Goal: Check status: Check status

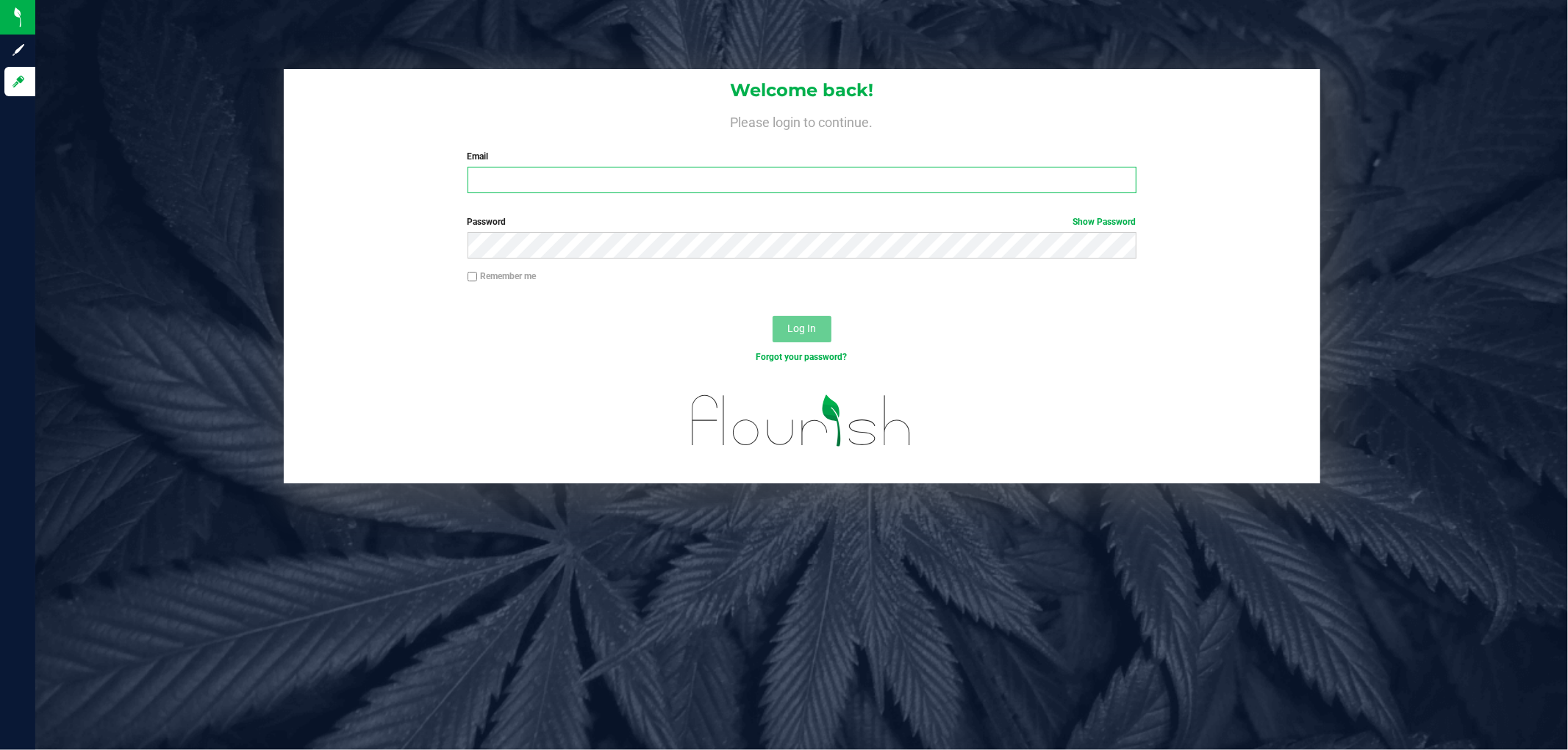
click at [584, 192] on input "Email" at bounding box center [802, 180] width 669 height 27
type input "gperry@liveparallel.com"
click at [773, 316] on button "Log In" at bounding box center [802, 329] width 59 height 27
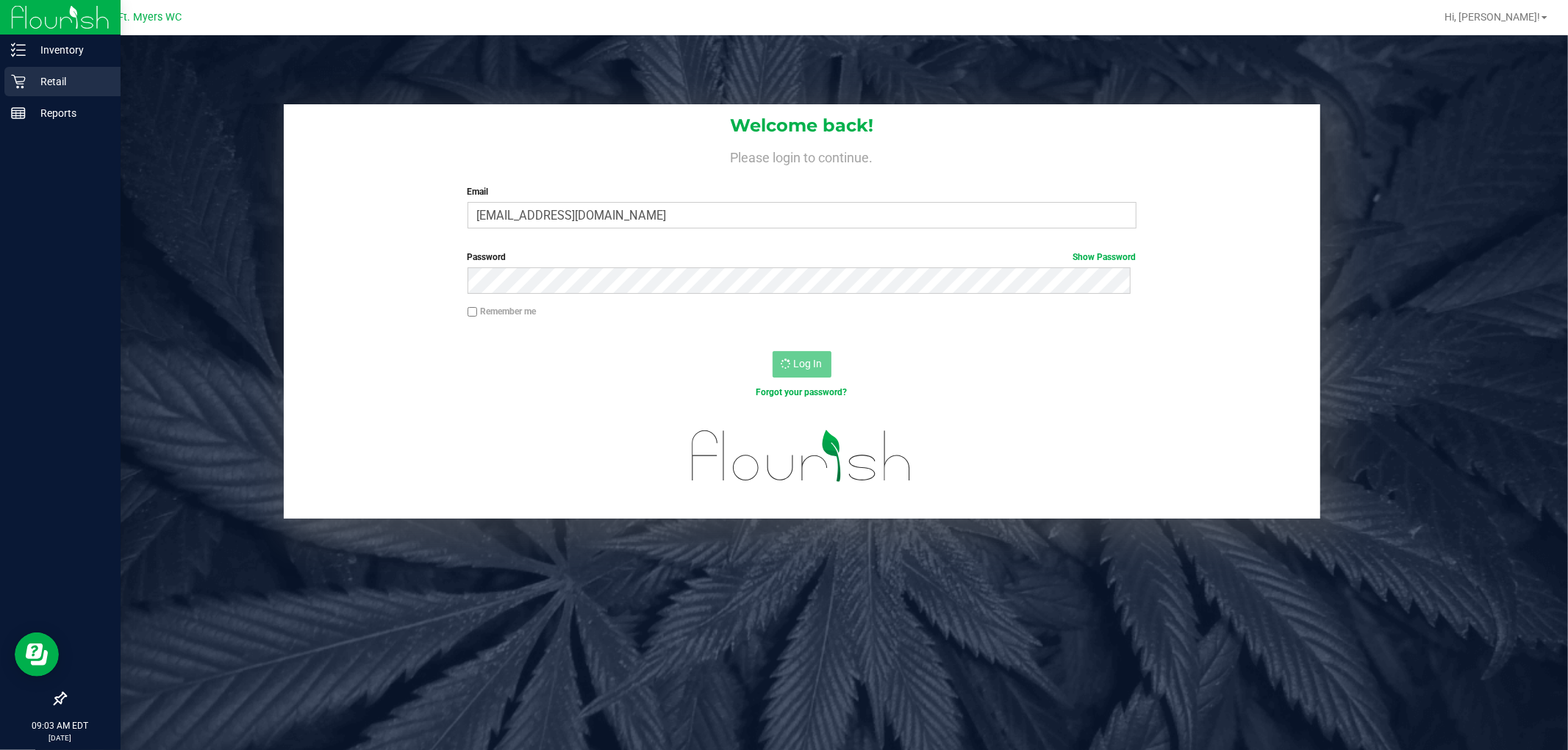
click at [34, 89] on p "Retail" at bounding box center [70, 82] width 89 height 18
click at [32, 83] on p "Retail" at bounding box center [70, 82] width 89 height 18
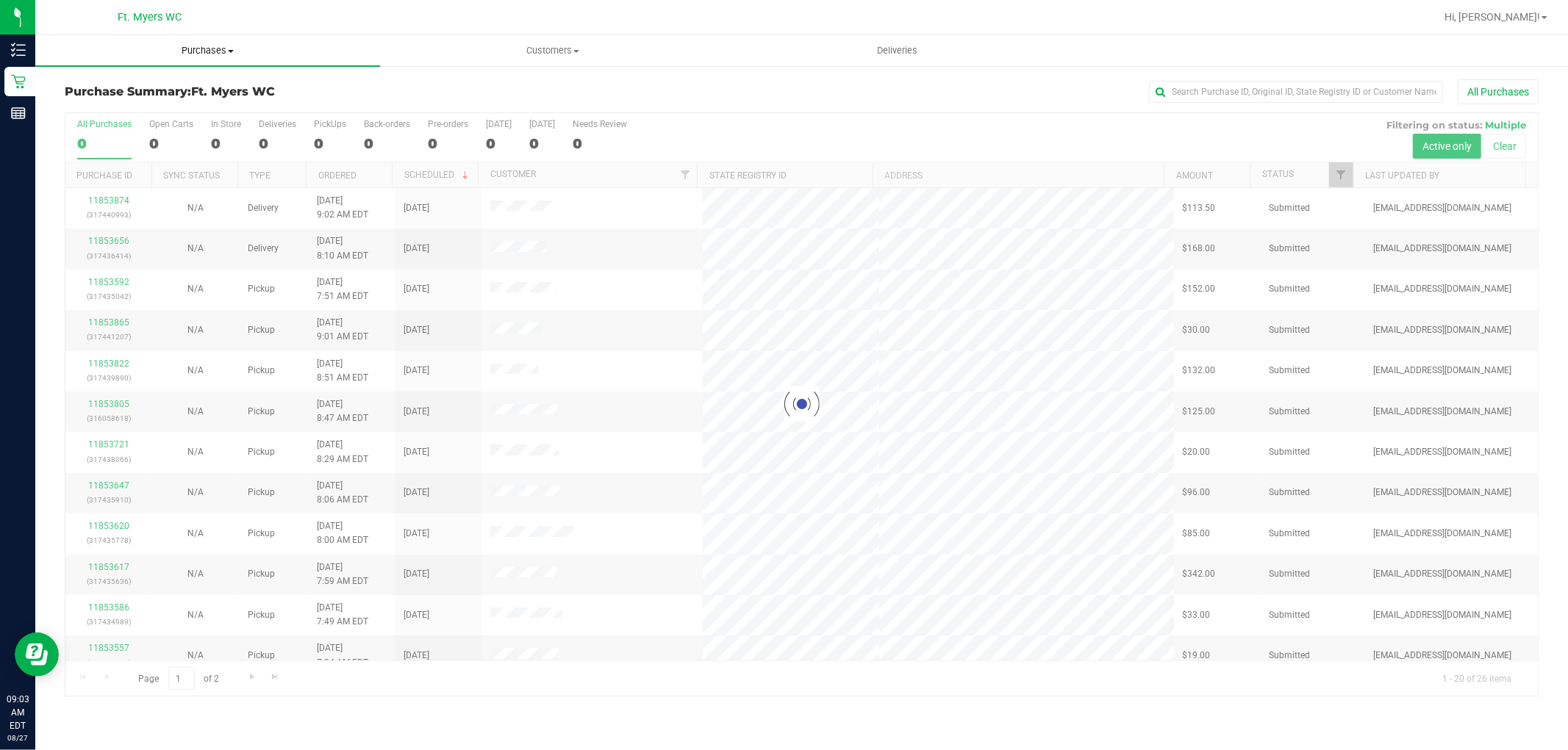
click at [225, 54] on span "Purchases" at bounding box center [207, 51] width 345 height 13
click at [166, 100] on li "Fulfillment" at bounding box center [207, 107] width 345 height 18
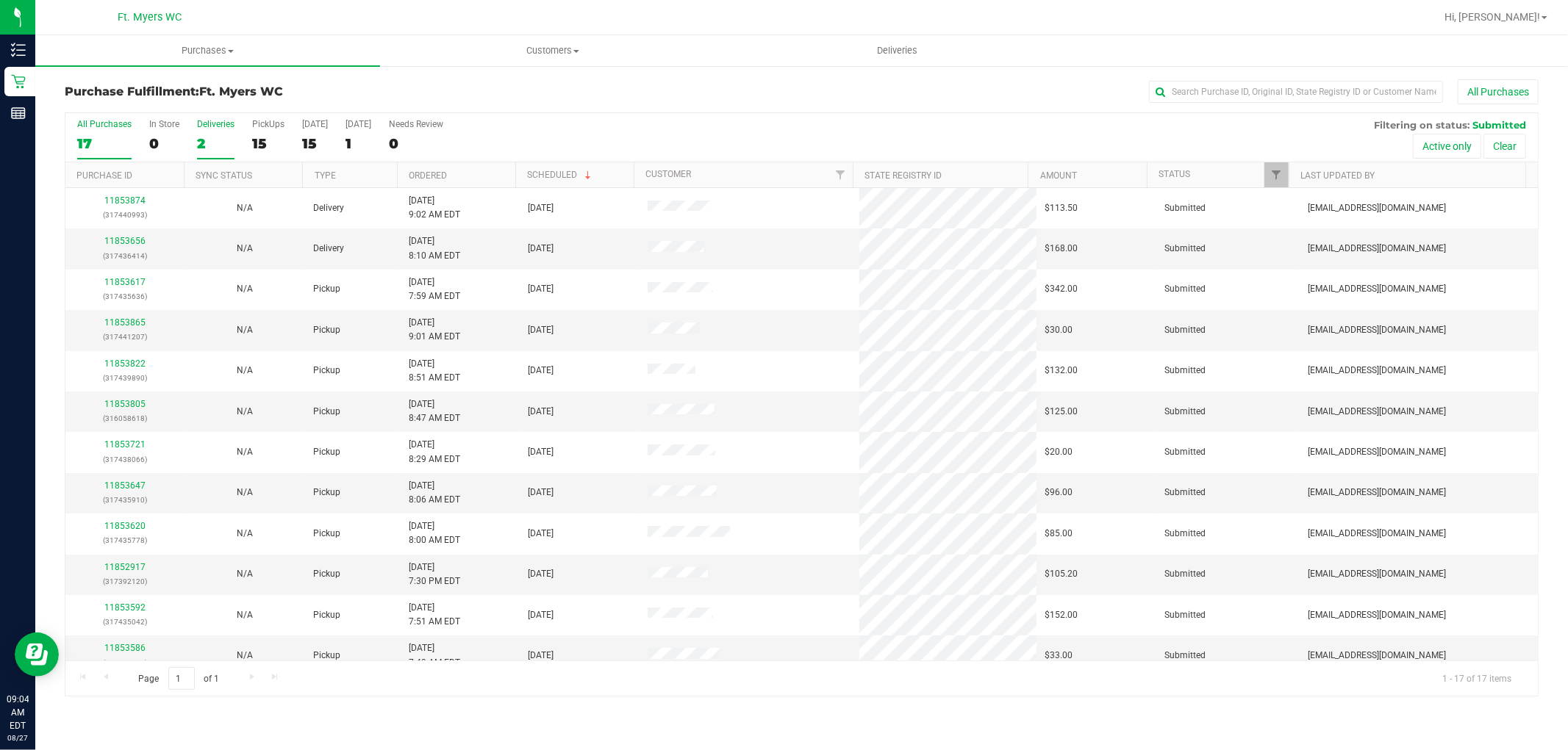
click at [217, 125] on div "Deliveries" at bounding box center [215, 124] width 38 height 10
click at [0, 0] on input "Deliveries 2" at bounding box center [0, 0] width 0 height 0
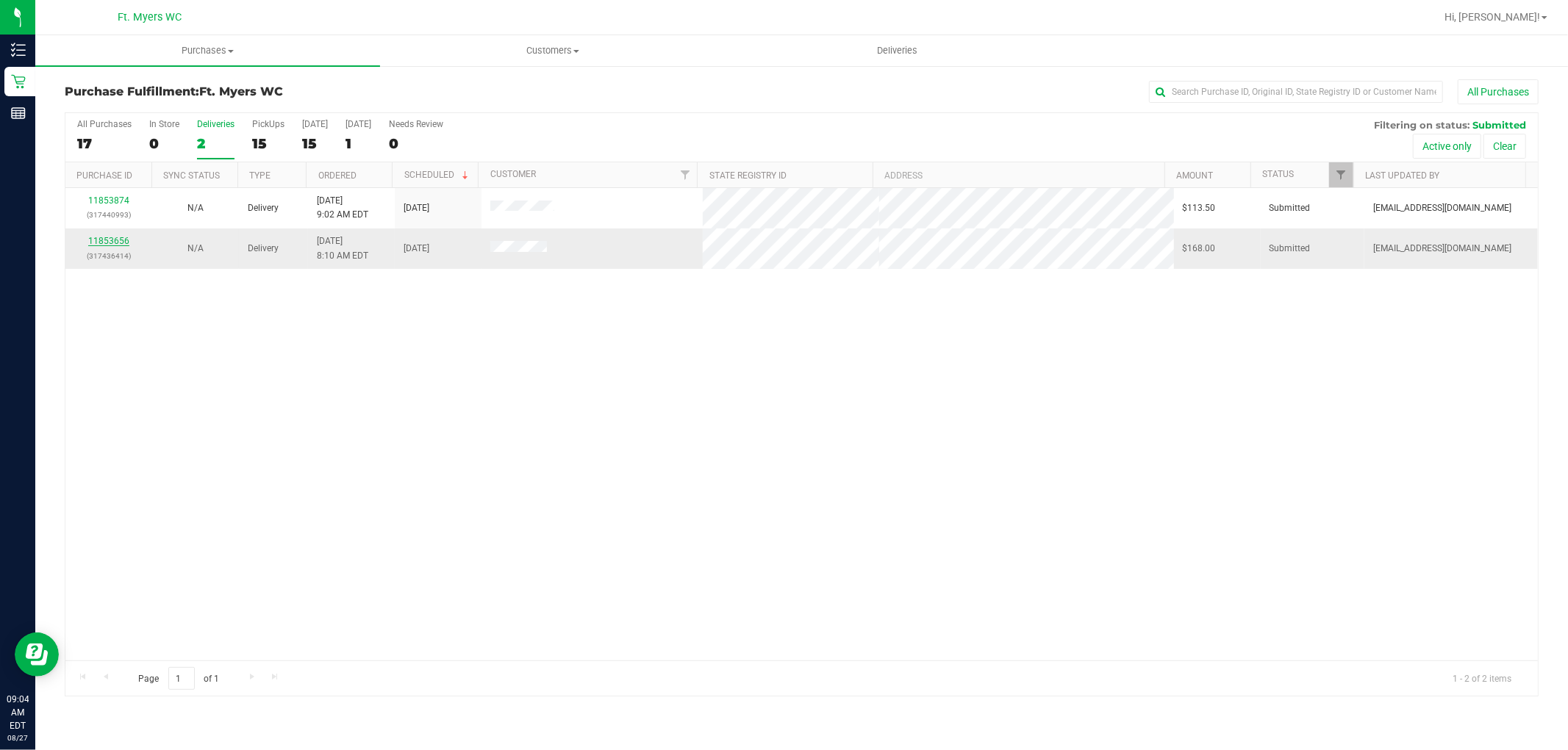
click at [100, 243] on link "11853656" at bounding box center [109, 241] width 41 height 10
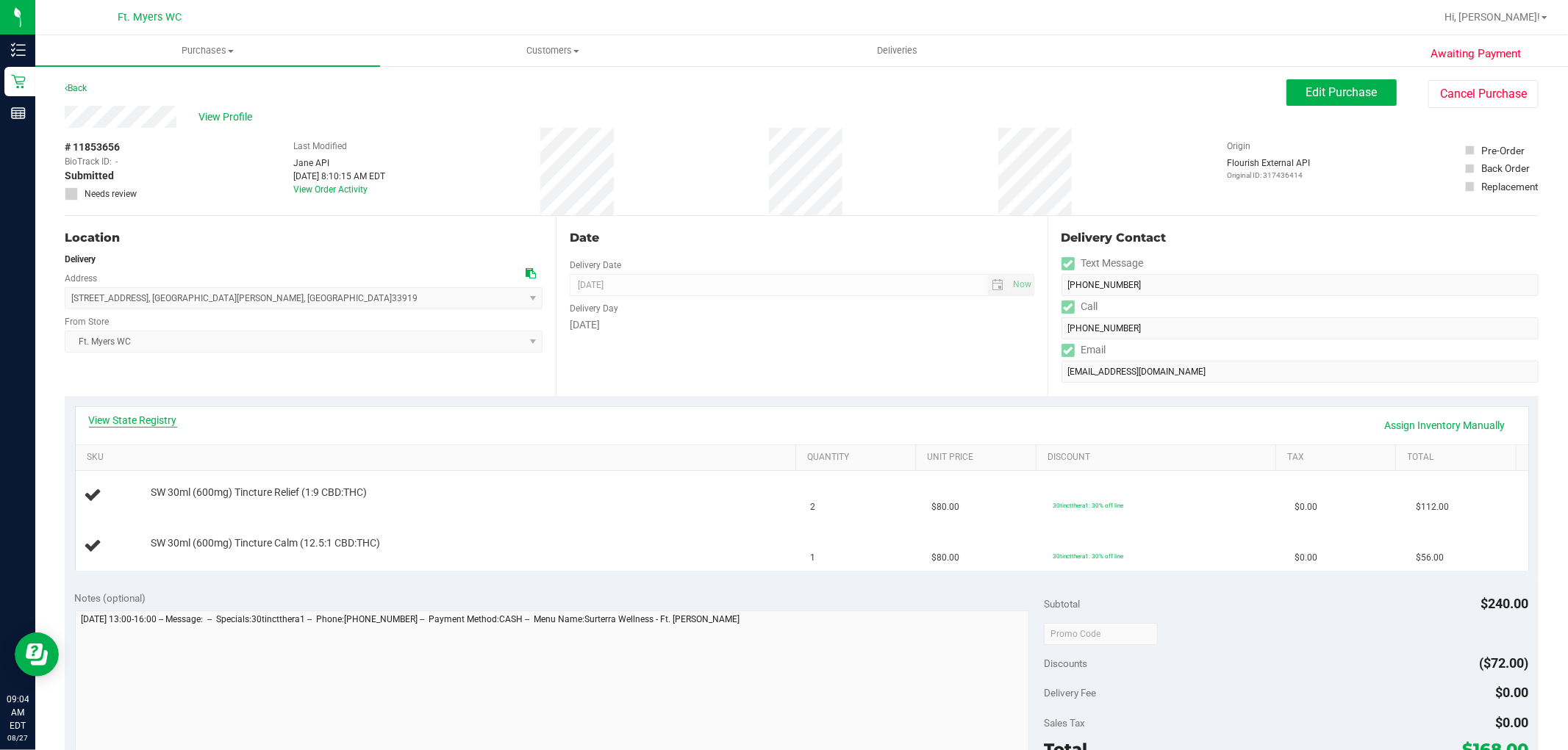
click at [162, 417] on link "View State Registry" at bounding box center [134, 420] width 89 height 15
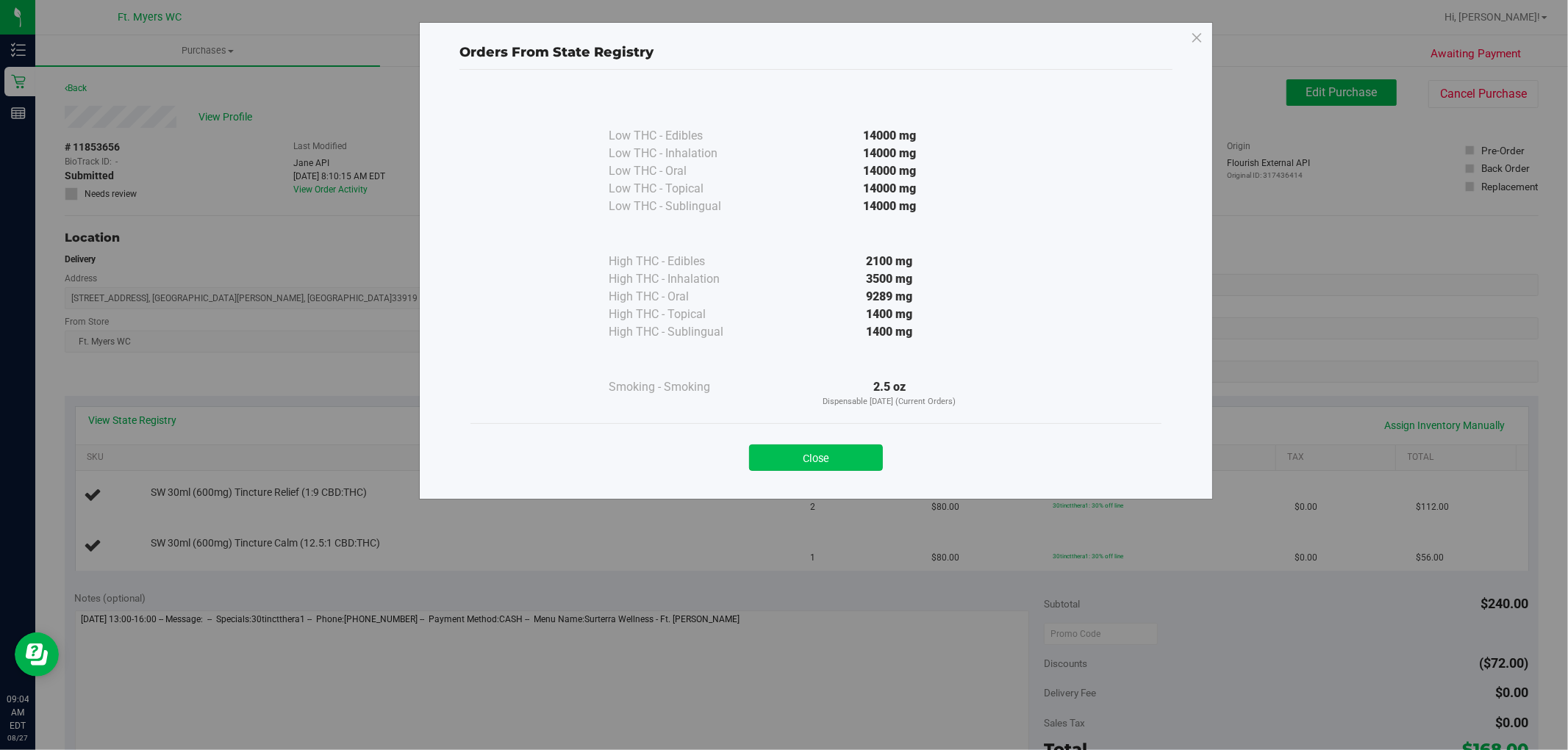
click at [784, 457] on button "Close" at bounding box center [815, 458] width 134 height 27
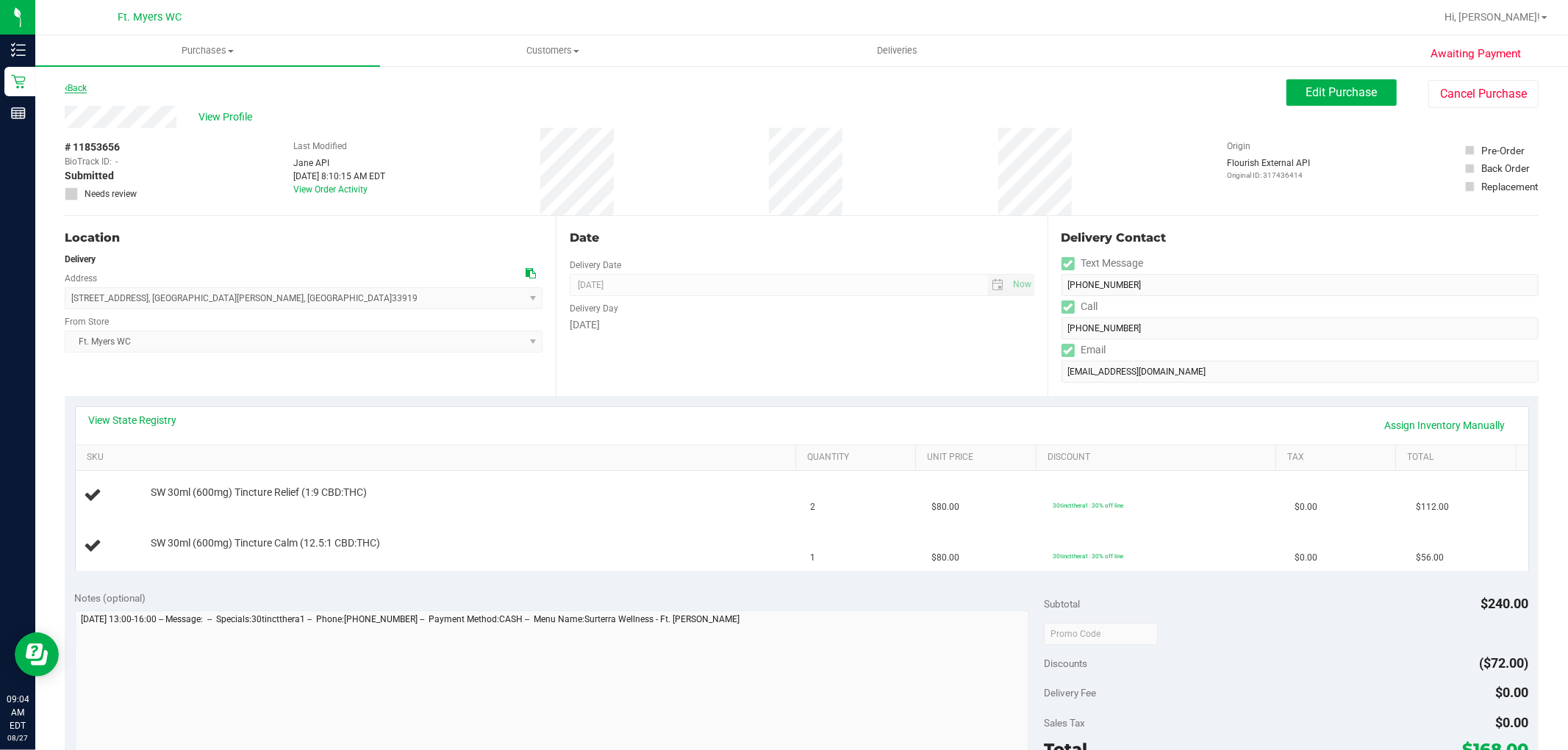
click at [76, 84] on link "Back" at bounding box center [76, 88] width 22 height 10
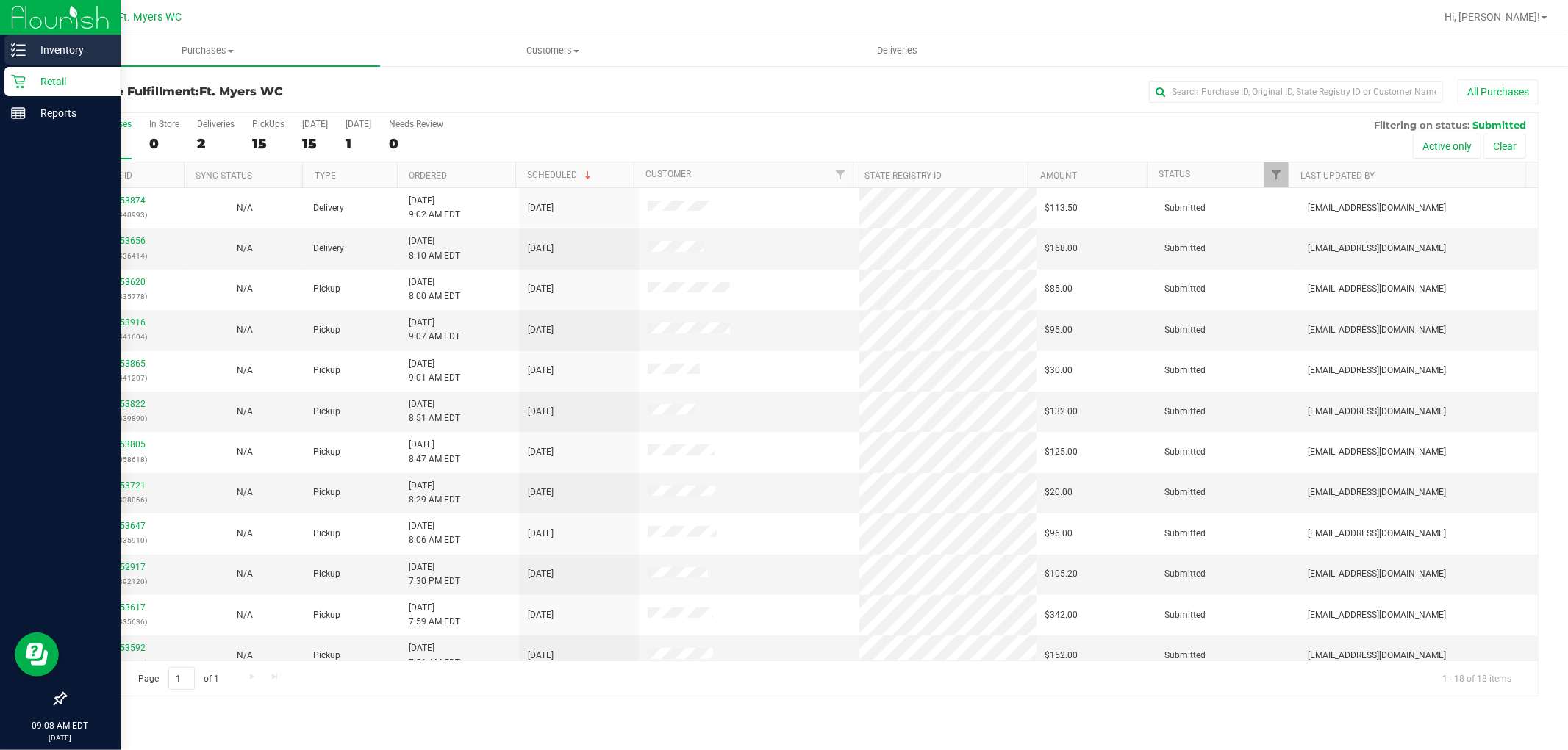
click at [52, 48] on p "Inventory" at bounding box center [70, 50] width 89 height 18
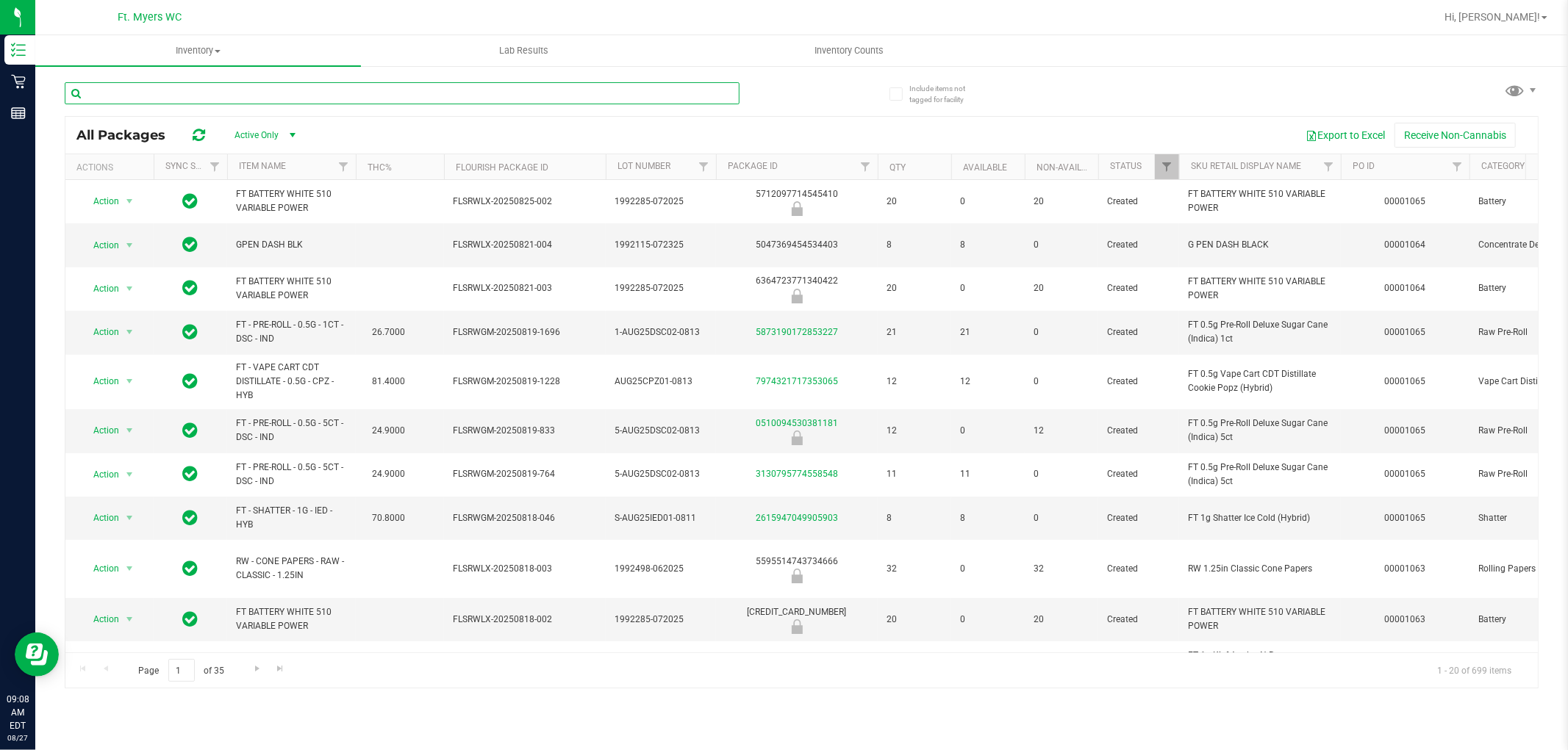
click at [187, 84] on input "text" at bounding box center [402, 94] width 675 height 22
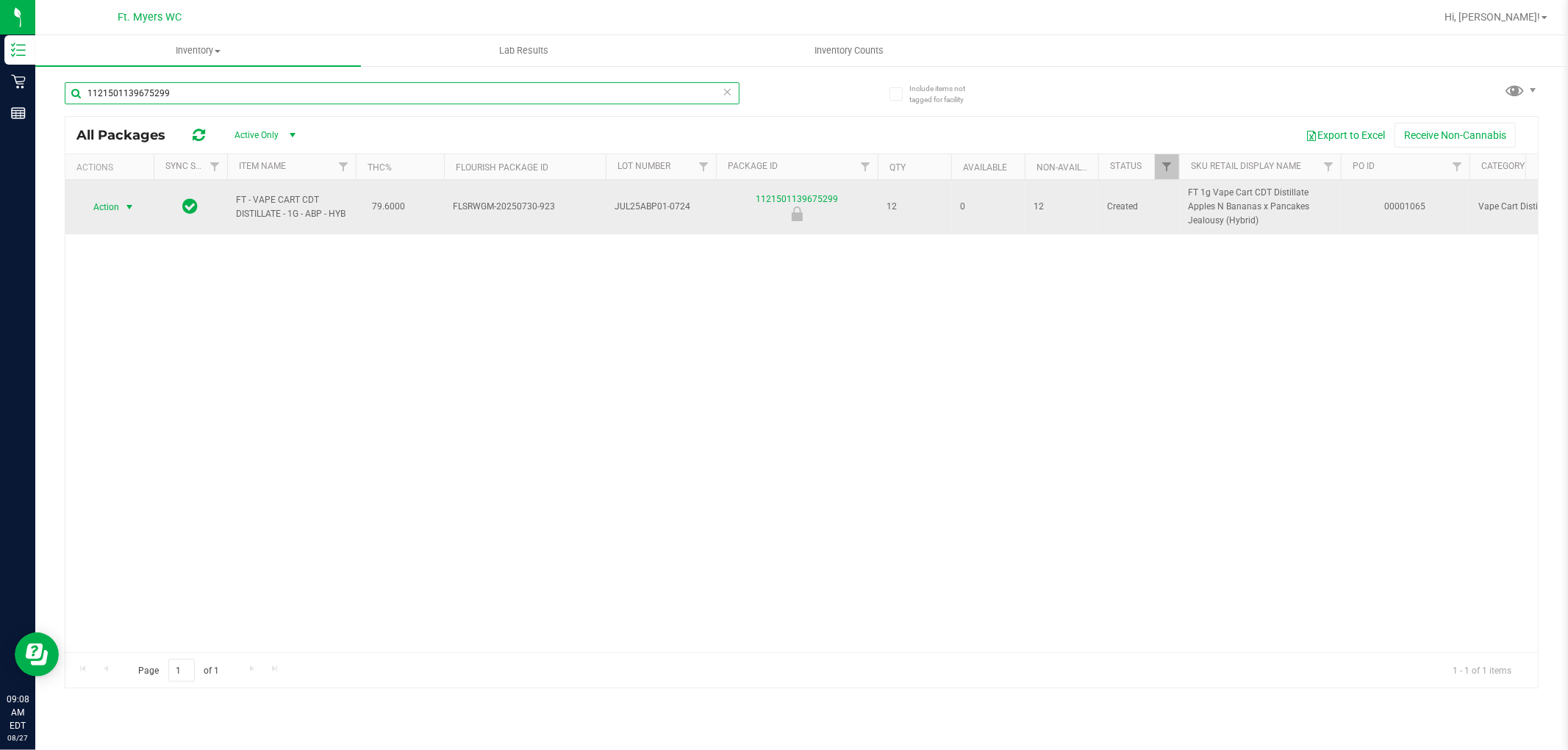
type input "1121501139675299"
click at [131, 206] on span "select" at bounding box center [129, 207] width 12 height 12
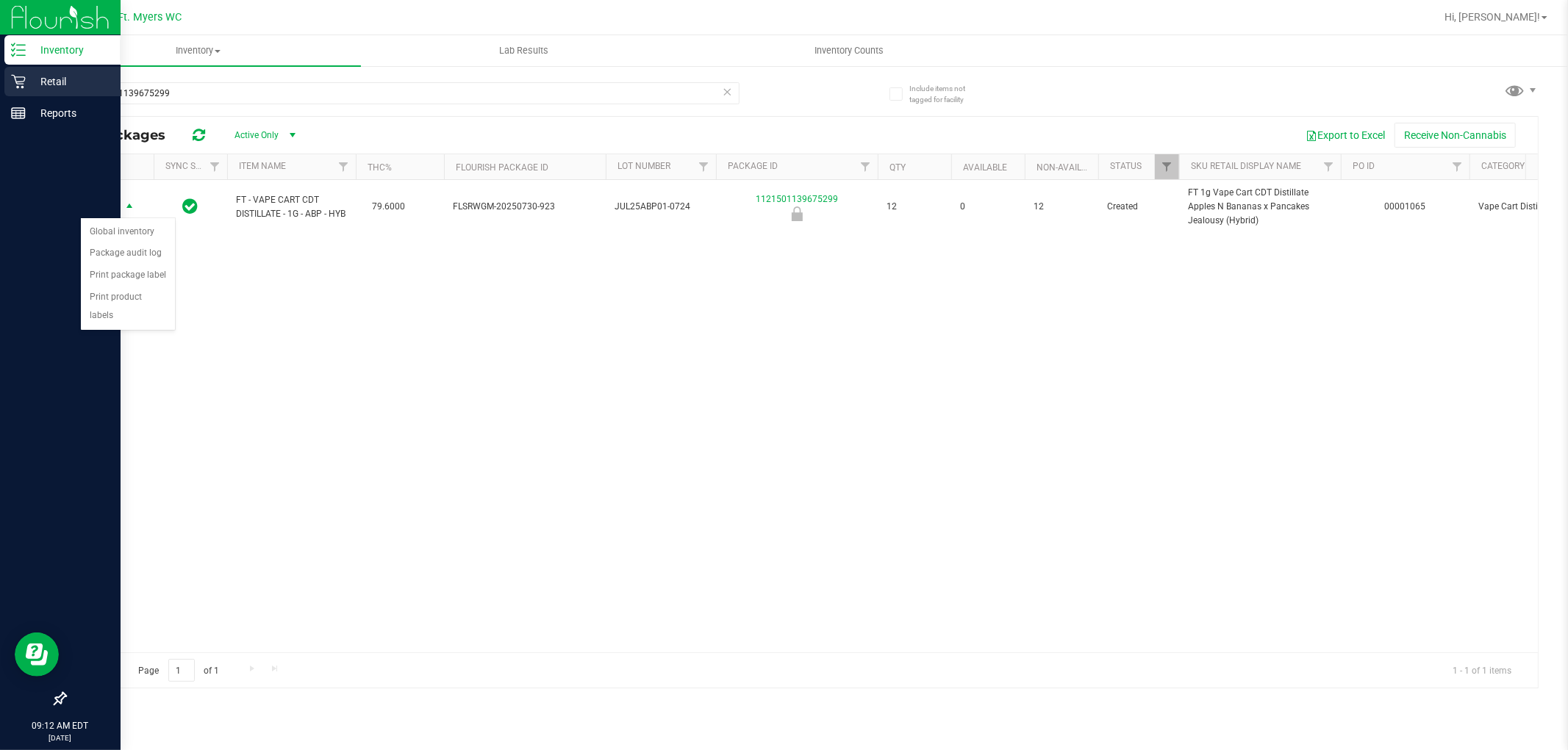
click at [15, 80] on icon at bounding box center [18, 82] width 15 height 15
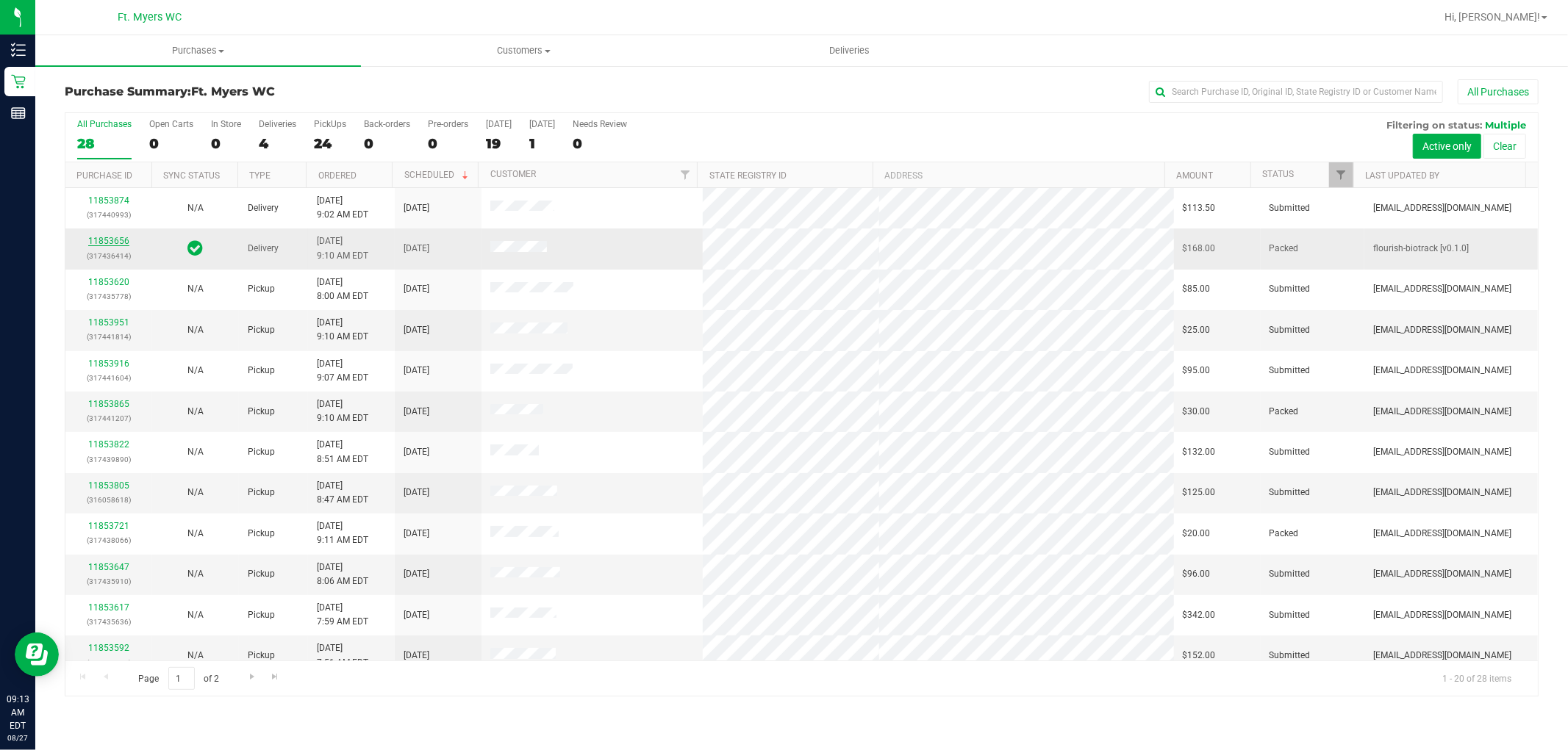
click at [125, 240] on link "11853656" at bounding box center [109, 241] width 41 height 10
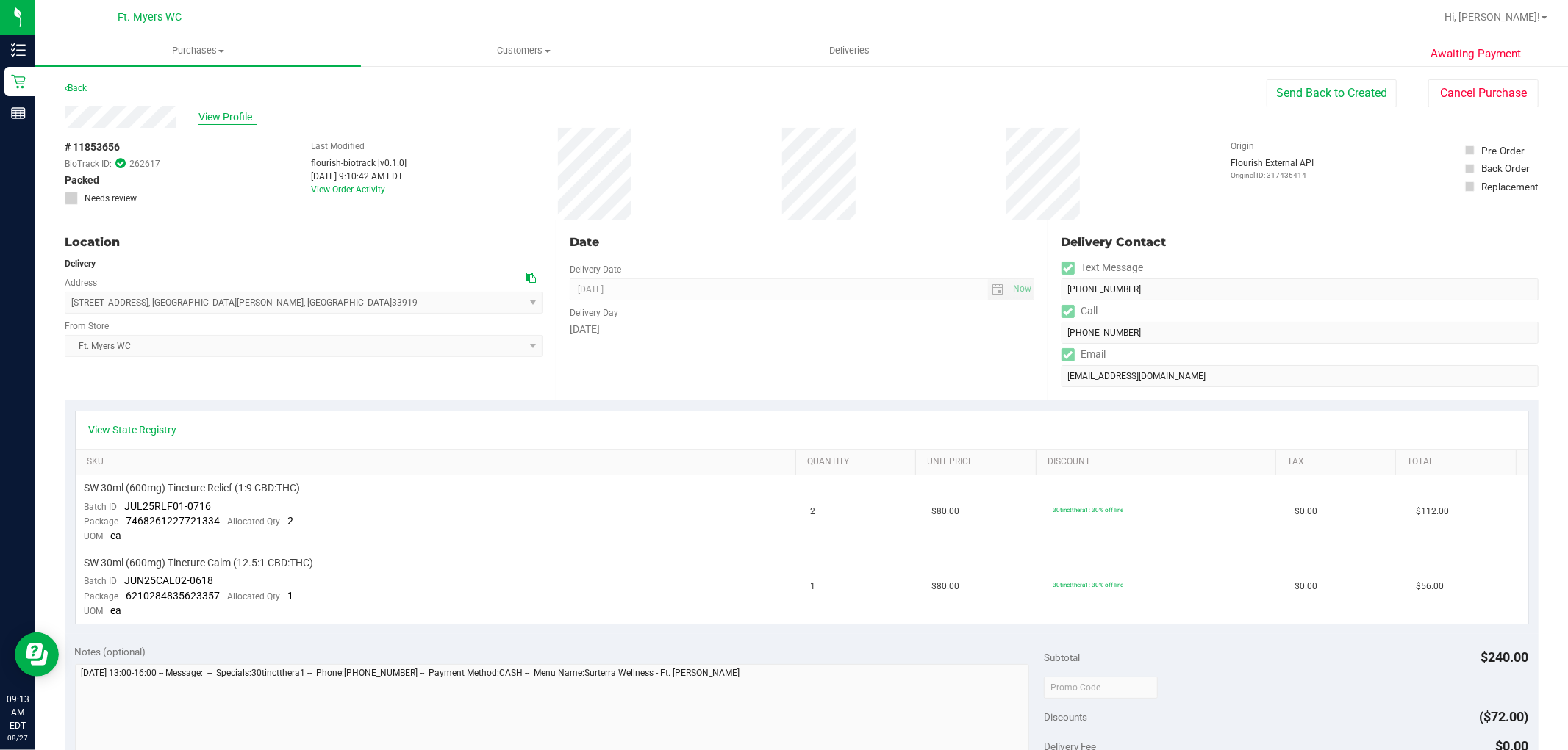
click at [231, 117] on span "View Profile" at bounding box center [228, 117] width 59 height 15
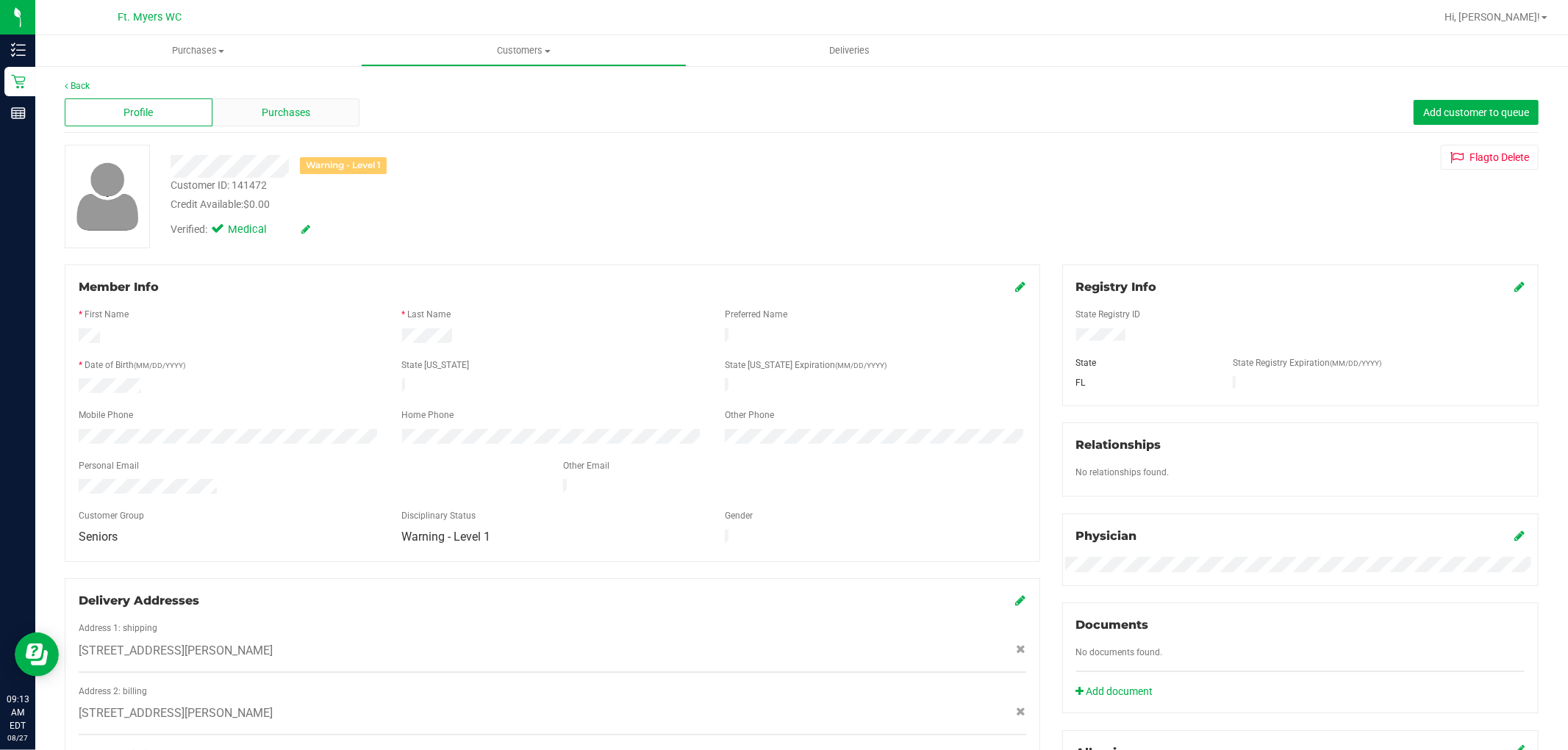
click at [252, 118] on div "Purchases" at bounding box center [286, 113] width 148 height 28
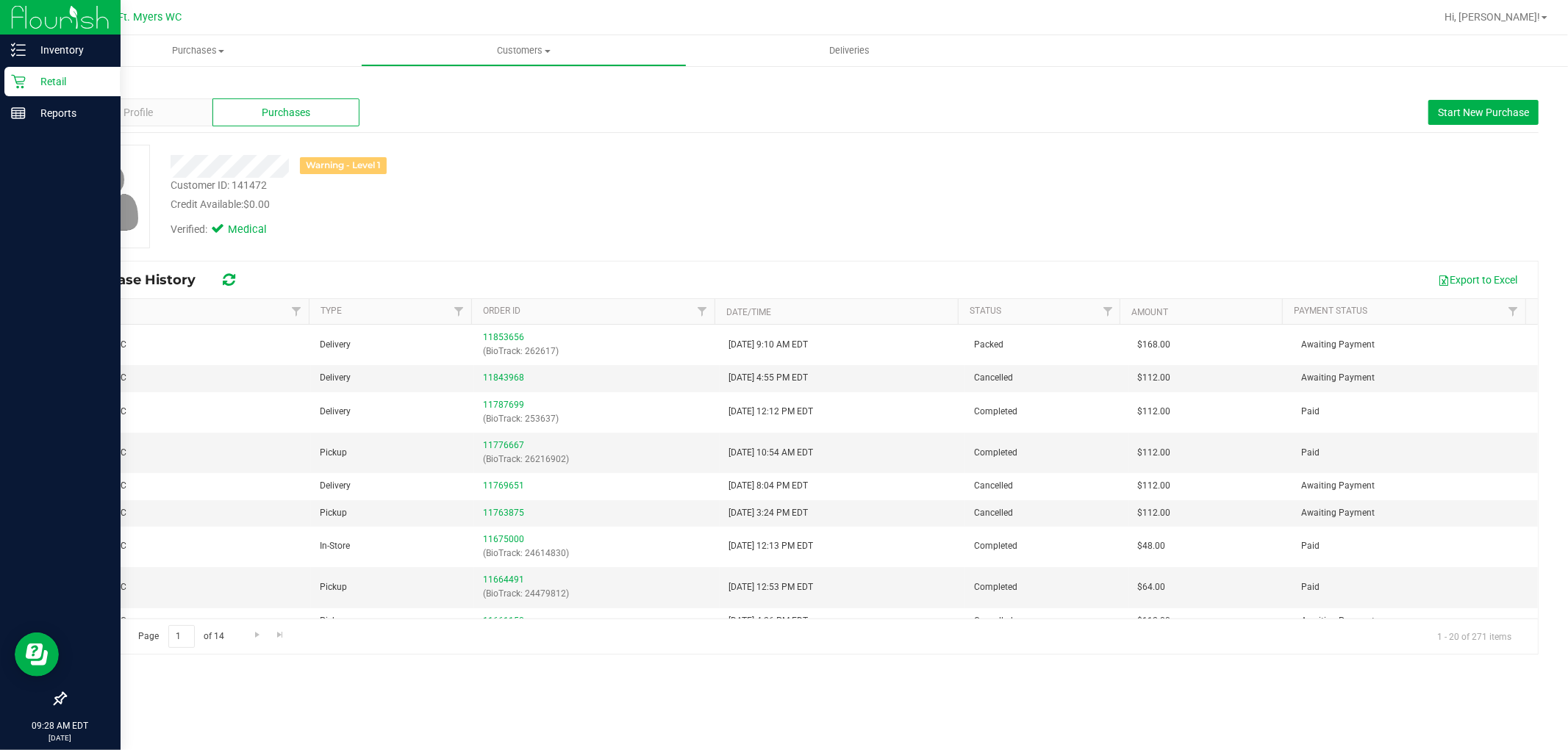
click at [16, 75] on icon at bounding box center [18, 82] width 15 height 15
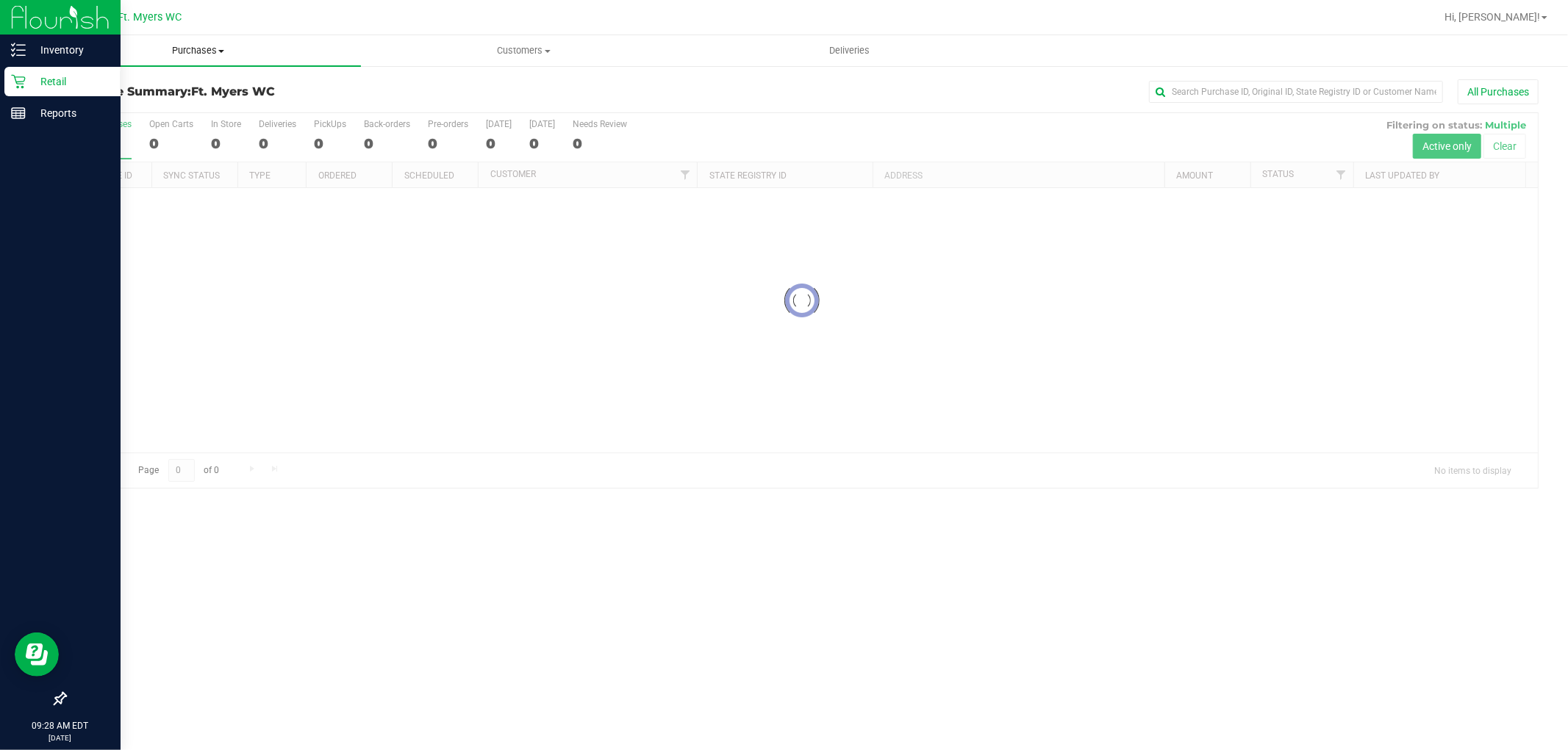
click at [196, 58] on uib-tab-heading "Purchases Summary of purchases Fulfillment All purchases" at bounding box center [198, 51] width 325 height 31
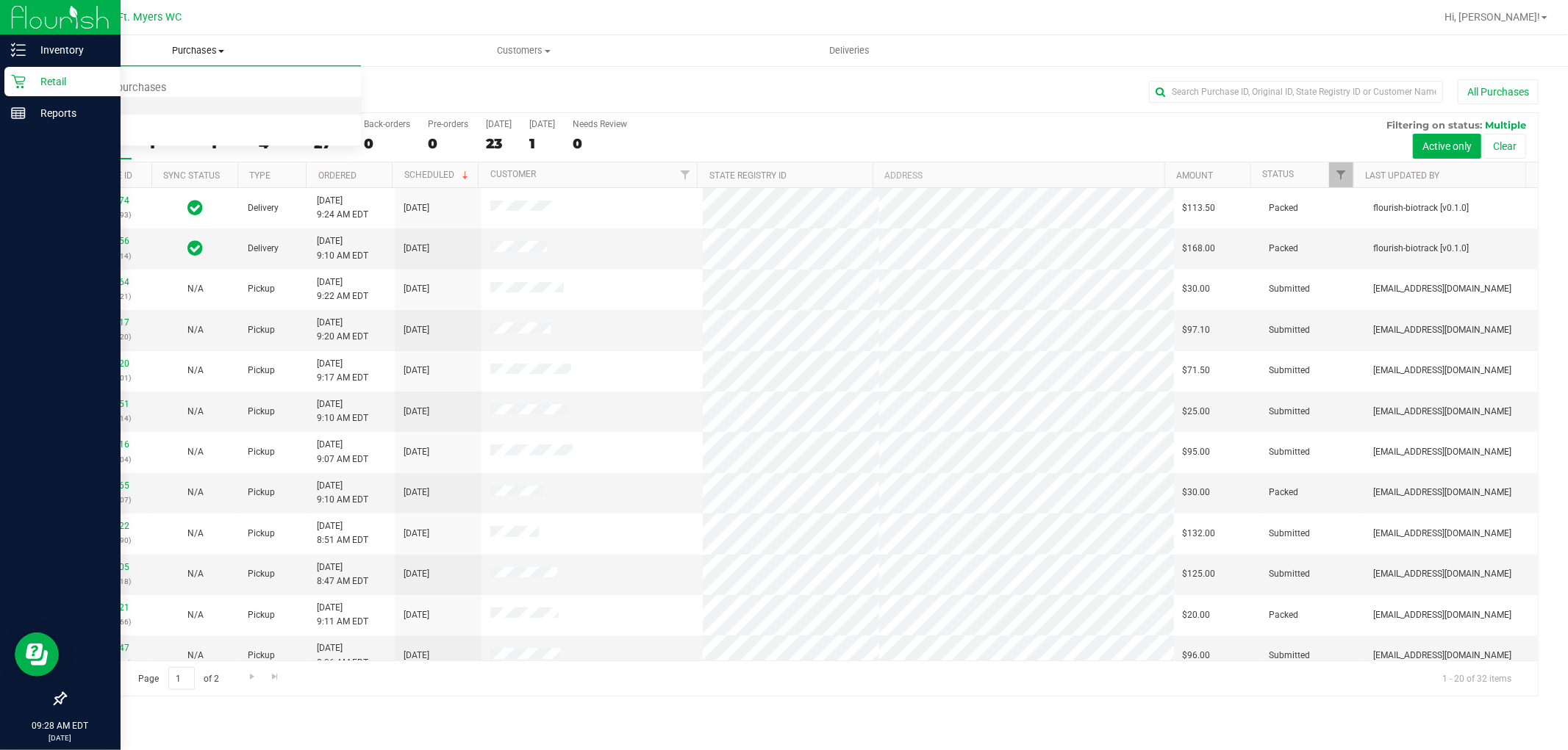
click at [181, 106] on li "Fulfillment" at bounding box center [198, 107] width 325 height 18
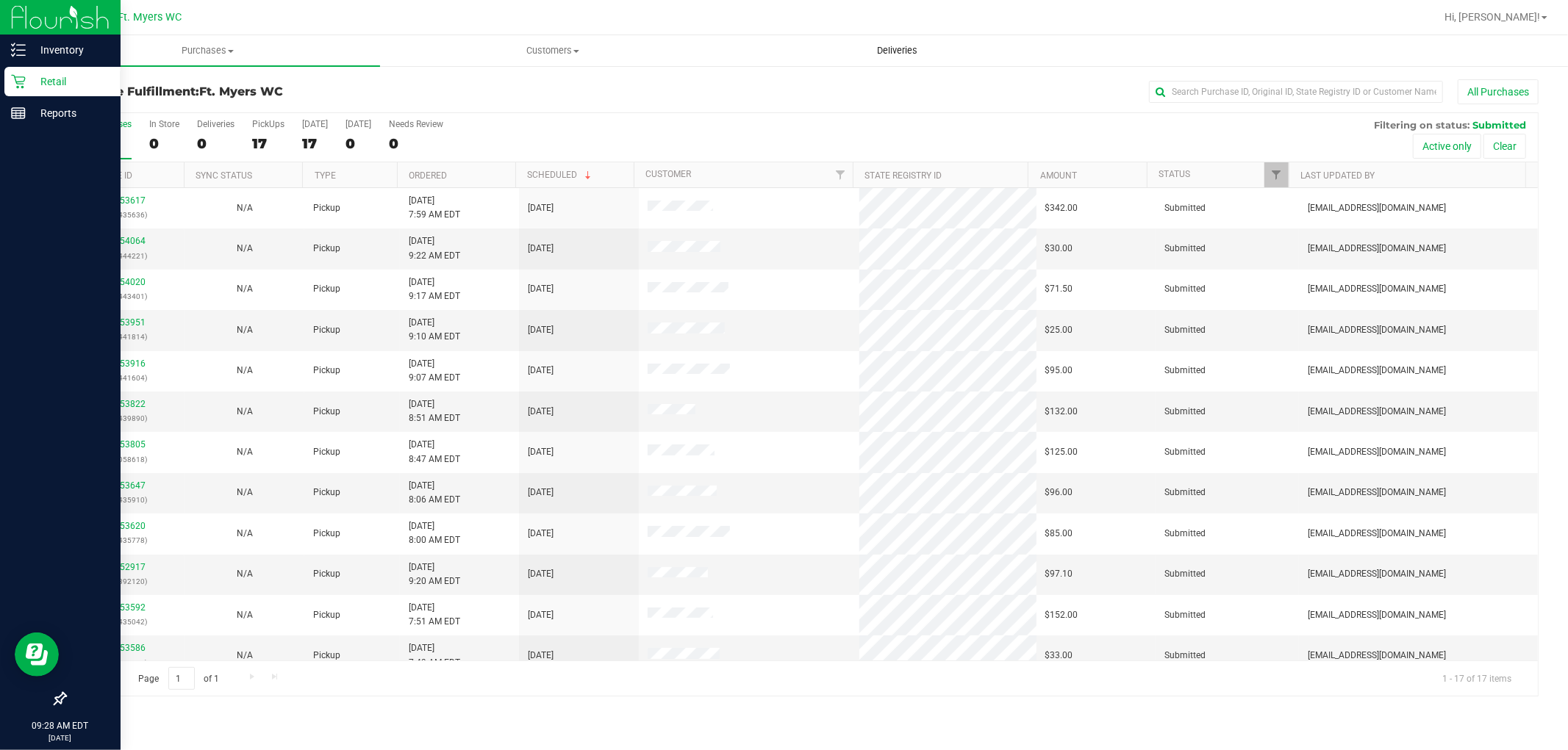
click at [857, 52] on span "Deliveries" at bounding box center [897, 51] width 80 height 13
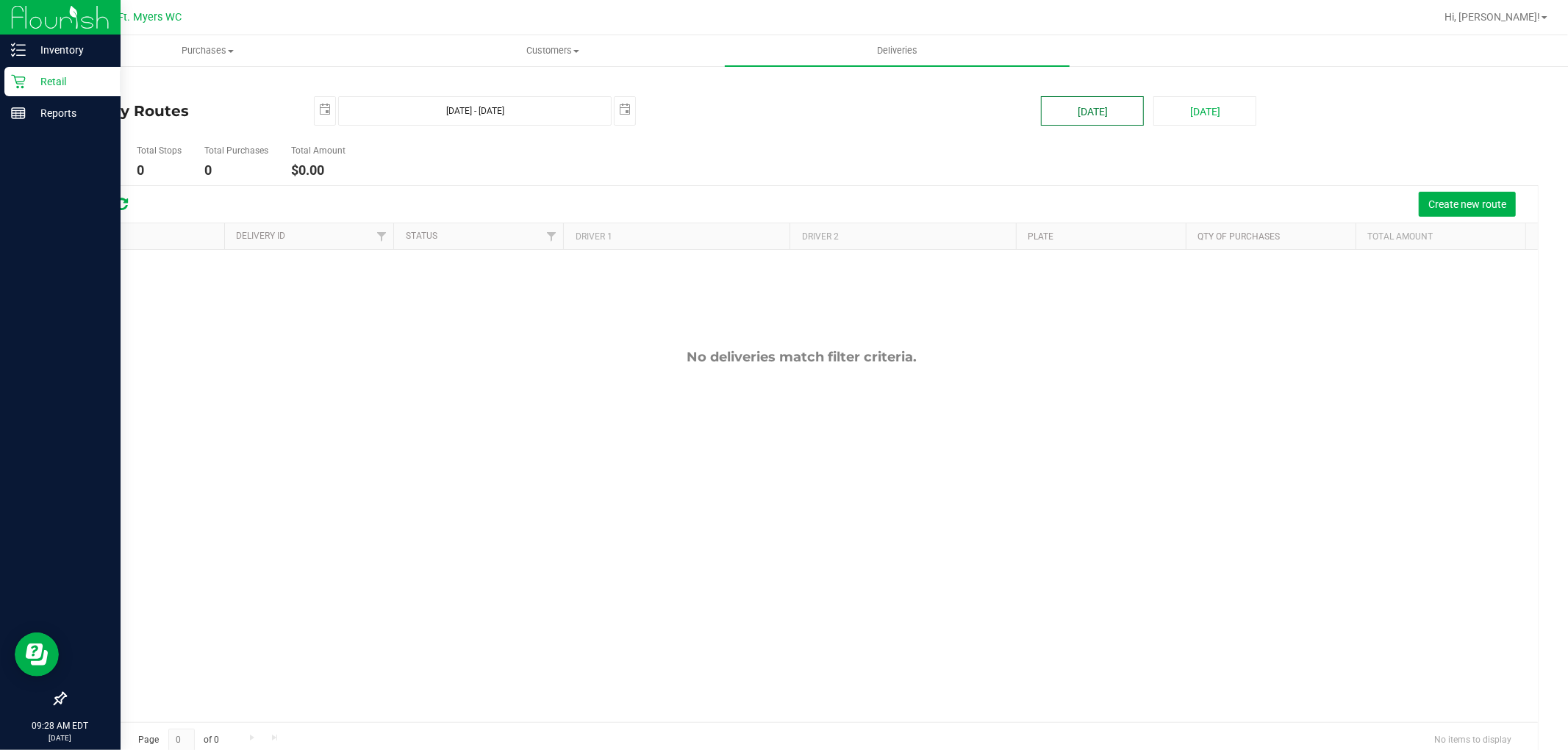
click at [1126, 100] on button "[DATE]" at bounding box center [1092, 111] width 103 height 29
click at [1519, 11] on span "Hi, [PERSON_NAME]!" at bounding box center [1493, 17] width 96 height 12
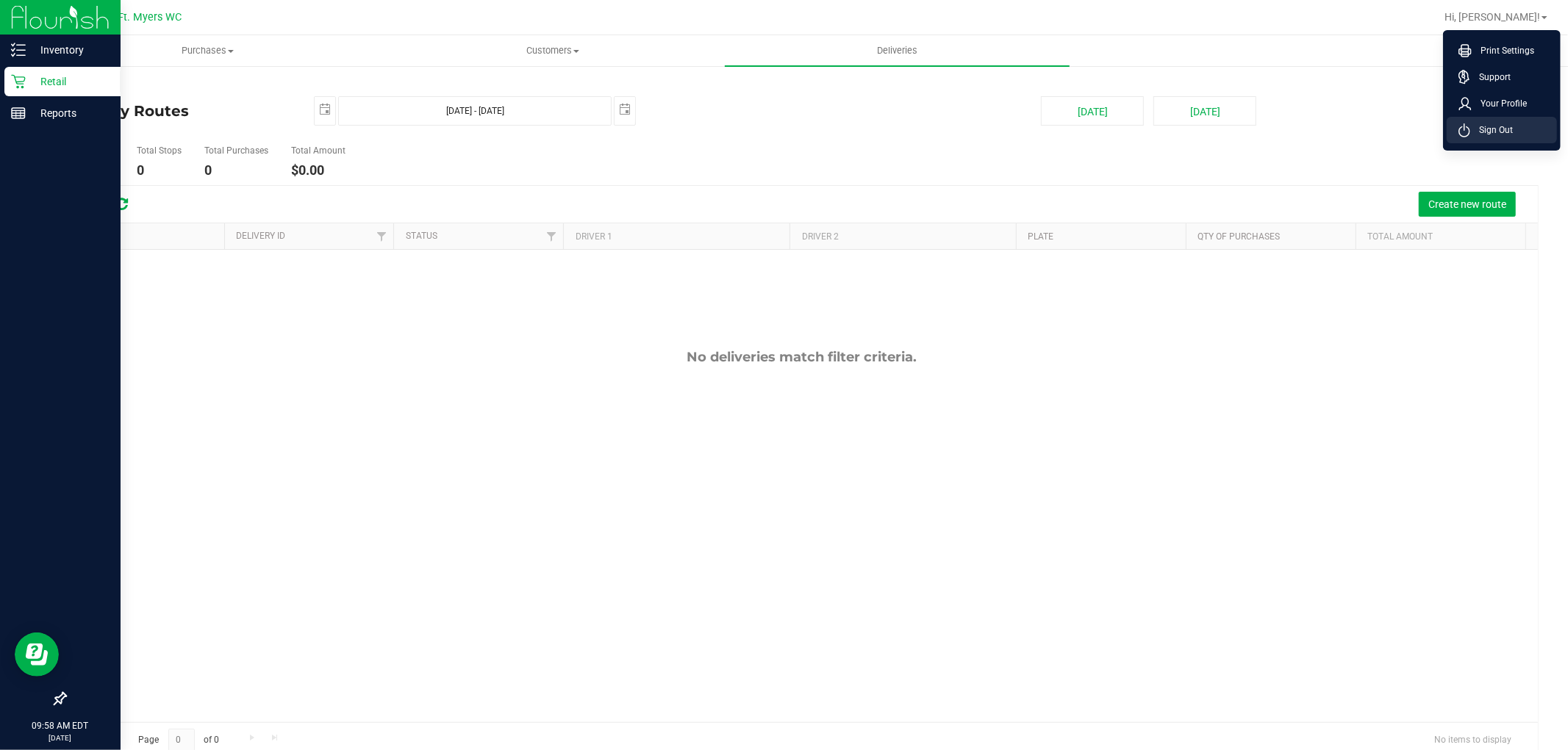
click at [1503, 129] on span "Sign Out" at bounding box center [1492, 130] width 43 height 15
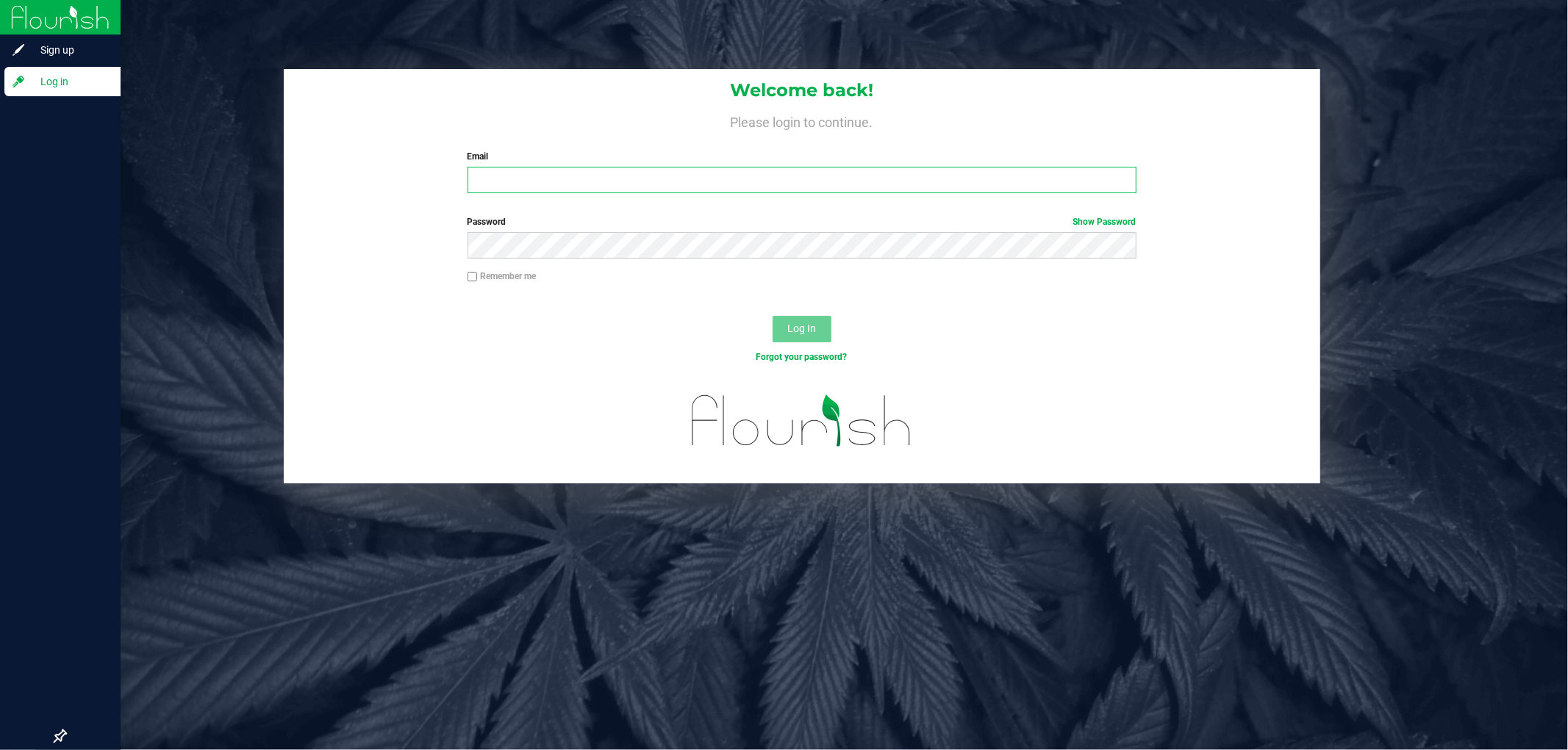
click at [514, 182] on input "Email" at bounding box center [802, 180] width 669 height 27
type input "[EMAIL_ADDRESS][DOMAIN_NAME]"
click at [773, 316] on button "Log In" at bounding box center [802, 329] width 59 height 27
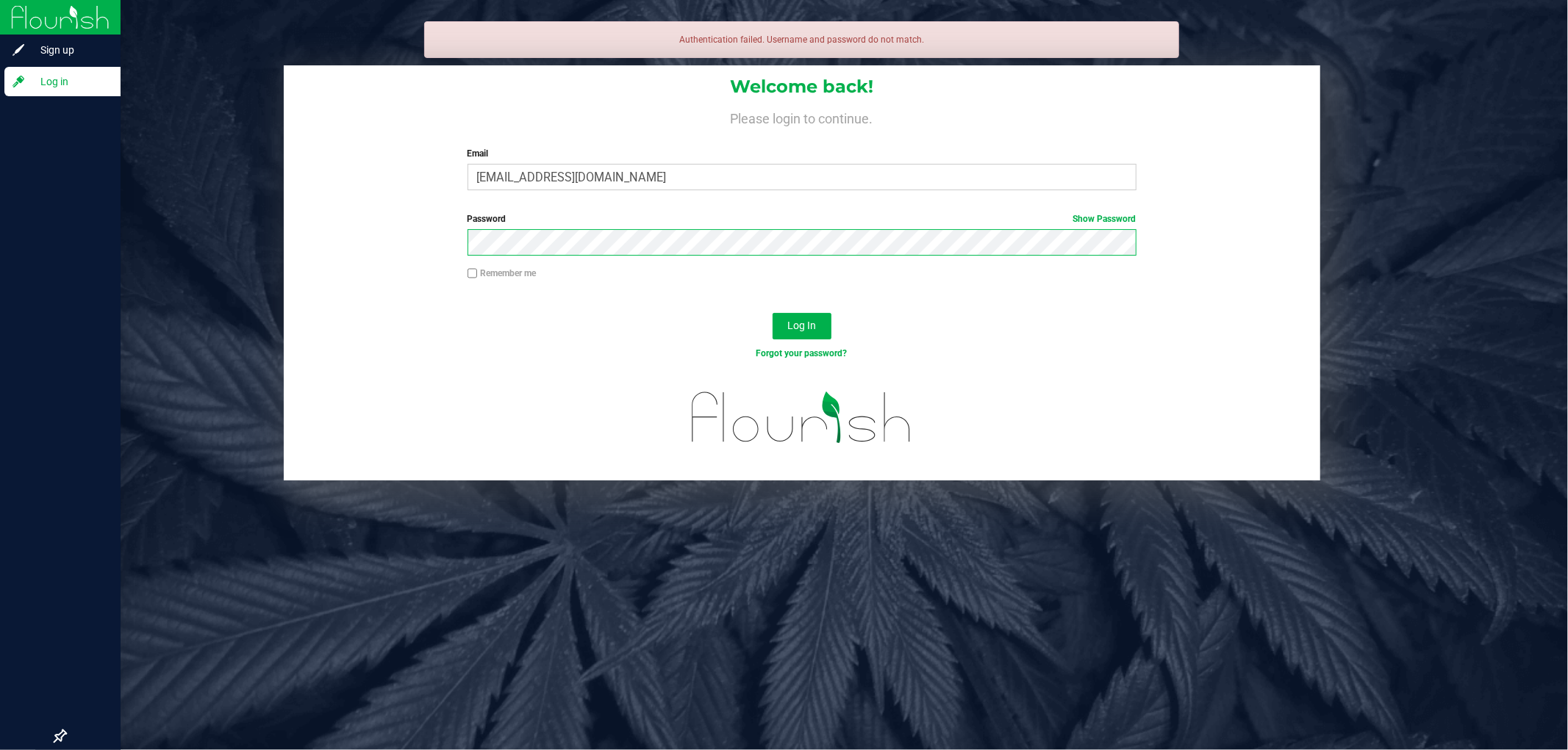
click at [773, 313] on button "Log In" at bounding box center [802, 326] width 59 height 27
